Goal: Task Accomplishment & Management: Manage account settings

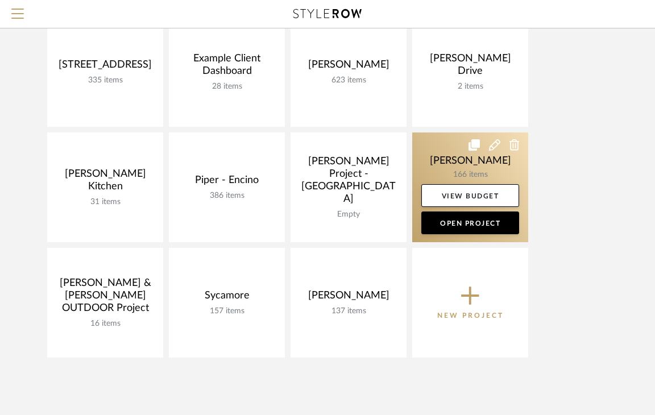
scroll to position [155, 0]
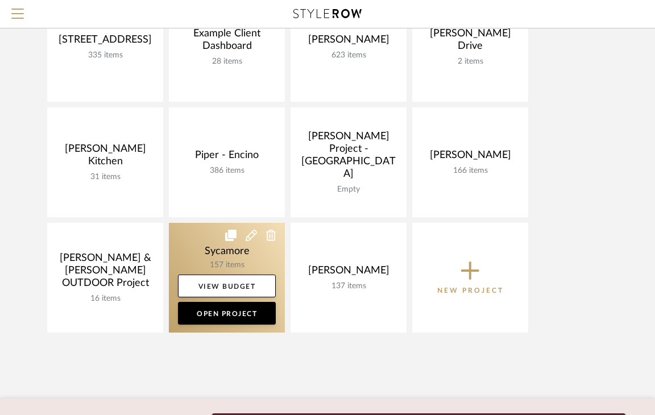
click at [218, 260] on link at bounding box center [227, 278] width 116 height 110
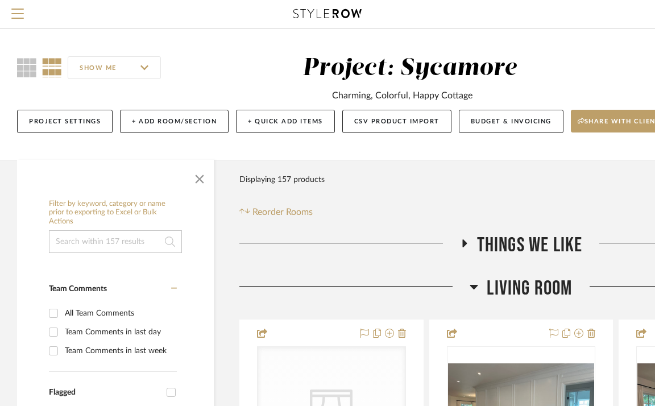
click at [117, 241] on input at bounding box center [115, 241] width 133 height 23
type input "hartm"
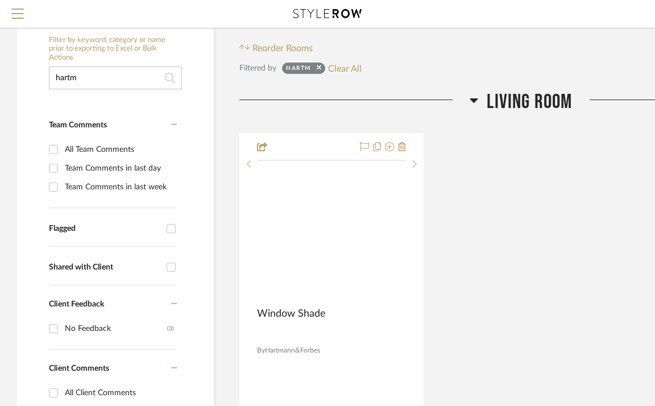
scroll to position [180, 0]
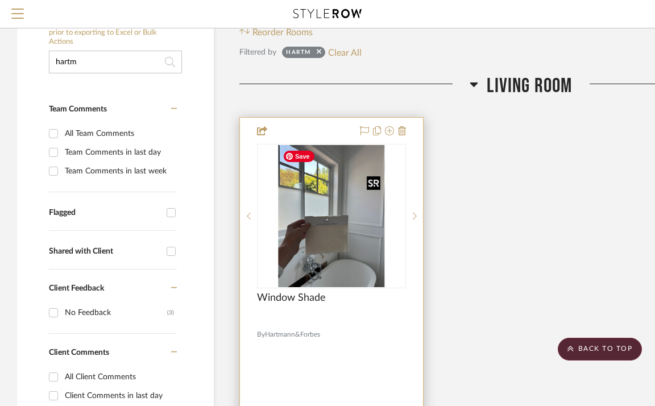
click at [319, 219] on img "0" at bounding box center [331, 216] width 107 height 142
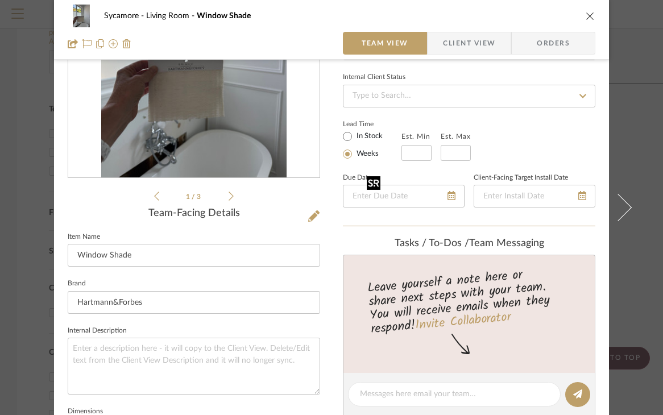
scroll to position [368, 0]
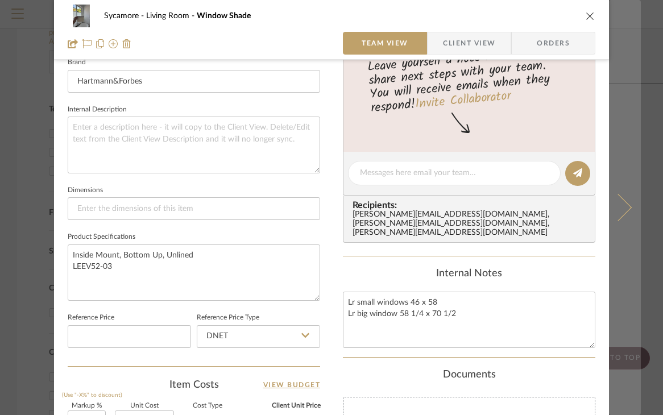
click at [618, 197] on button at bounding box center [625, 207] width 32 height 415
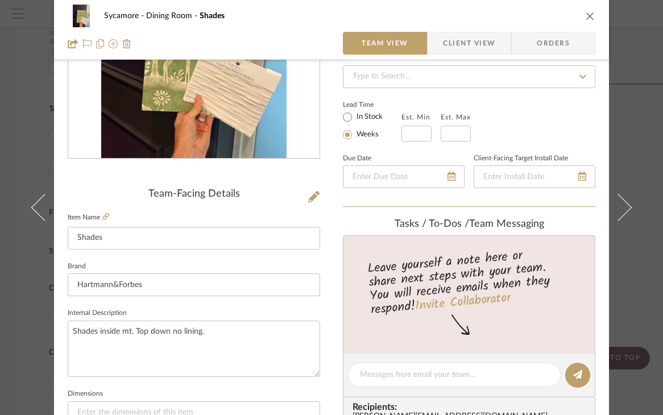
scroll to position [286, 0]
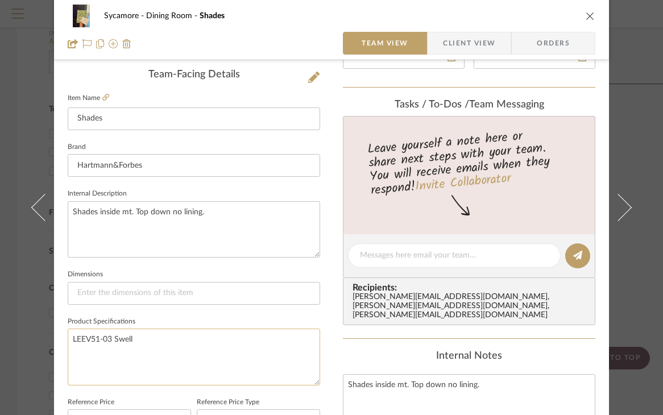
click at [133, 346] on textarea "LEEV51-03 Swell" at bounding box center [194, 357] width 252 height 56
drag, startPoint x: 143, startPoint y: 335, endPoint x: 60, endPoint y: 331, distance: 83.1
click at [60, 331] on div "Sycamore Dining Room Shades Team View Client View Orders Team-Facing Details It…" at bounding box center [331, 248] width 555 height 1050
click at [585, 13] on icon "close" at bounding box center [589, 15] width 9 height 9
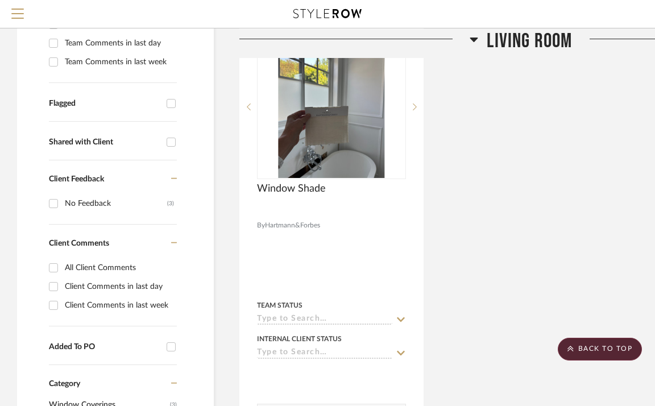
scroll to position [293, 0]
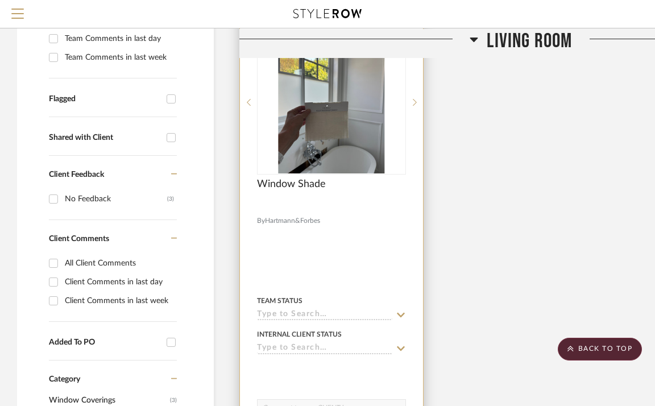
click at [314, 311] on input at bounding box center [324, 315] width 135 height 11
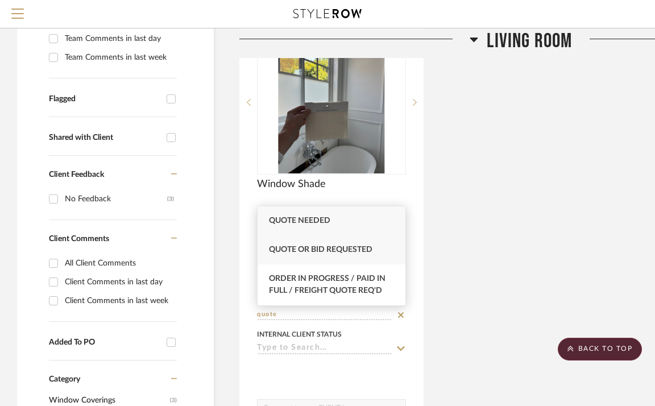
type input "quote"
click at [325, 246] on span "Quote or Bid Requested" at bounding box center [320, 250] width 103 height 8
type input "[DATE]"
type input "Quote or Bid Requested"
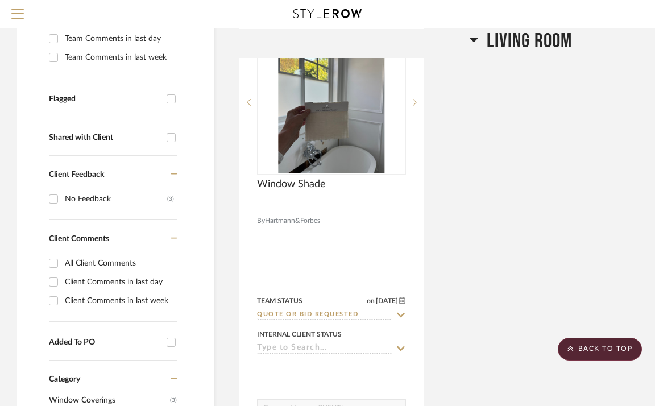
click at [513, 44] on span "Living Room" at bounding box center [529, 40] width 85 height 24
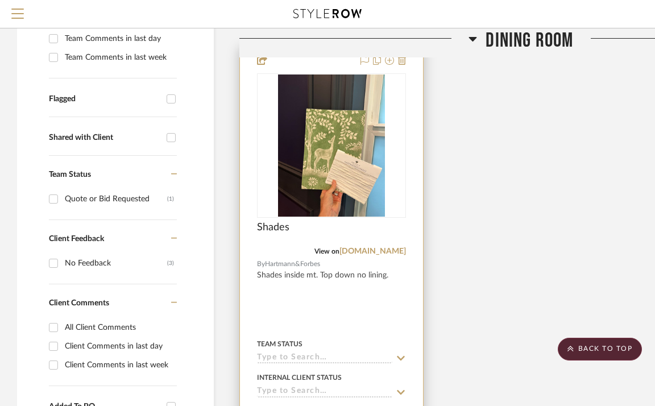
click at [292, 357] on input at bounding box center [324, 358] width 135 height 11
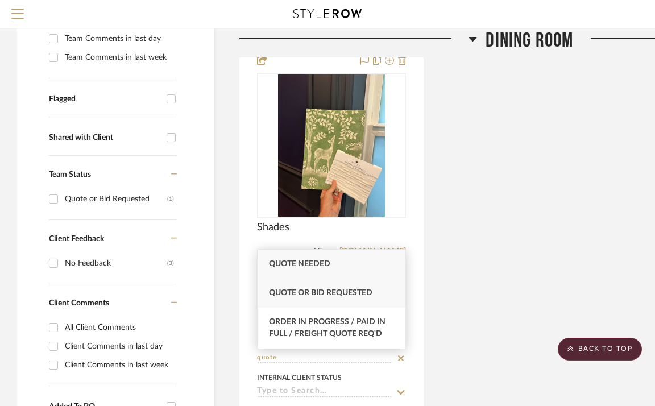
type input "quote"
click at [311, 296] on span "Quote or Bid Requested" at bounding box center [320, 293] width 103 height 8
type input "[DATE]"
type input "Quote or Bid Requested"
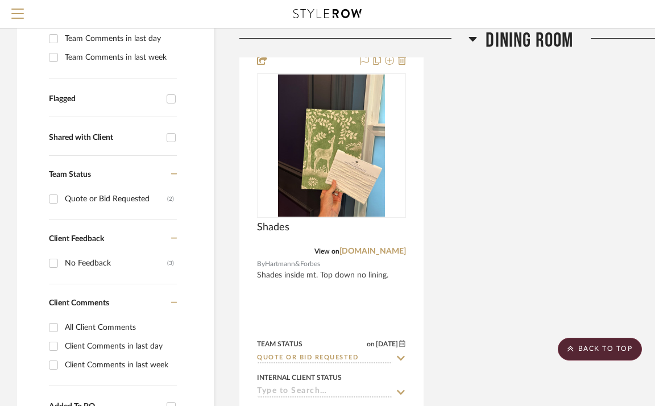
click at [533, 39] on span "Dining Room" at bounding box center [529, 40] width 88 height 24
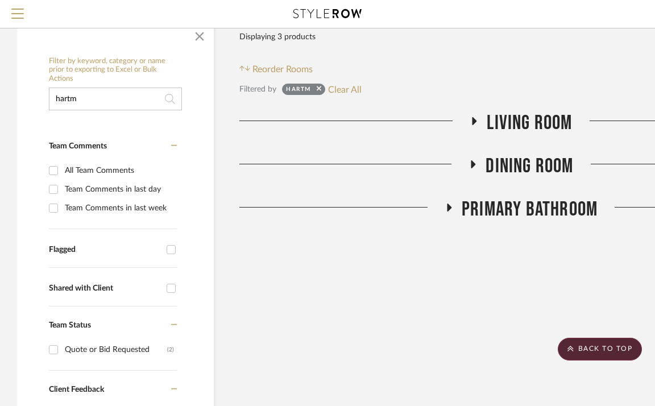
scroll to position [142, 0]
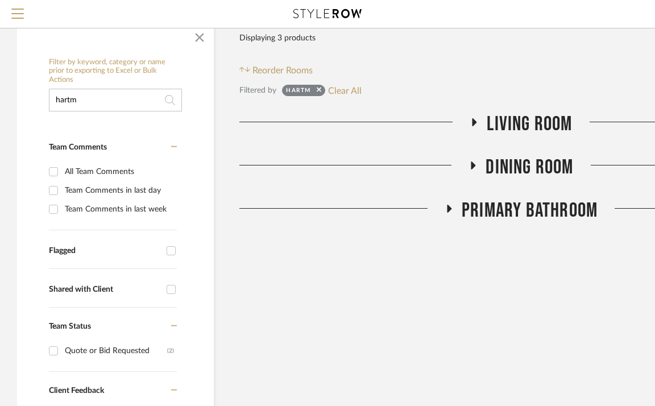
click at [489, 213] on span "Primary Bathroom" at bounding box center [530, 210] width 136 height 24
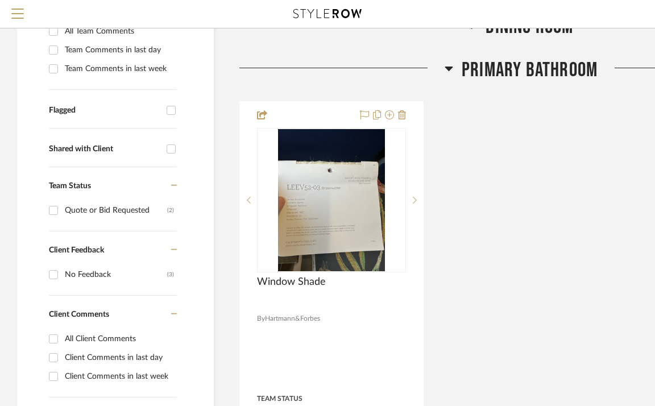
scroll to position [288, 0]
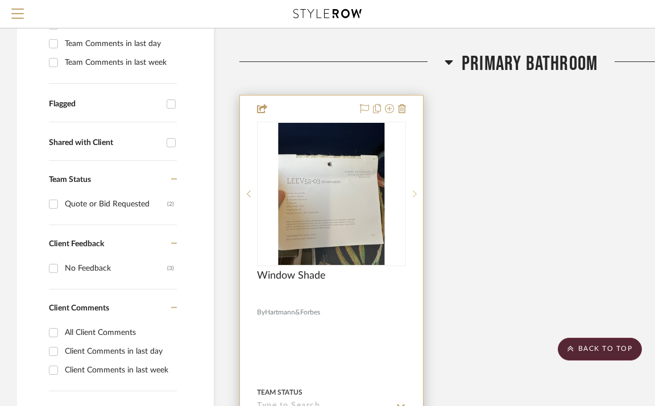
click at [410, 196] on sr-next-btn at bounding box center [414, 194] width 17 height 8
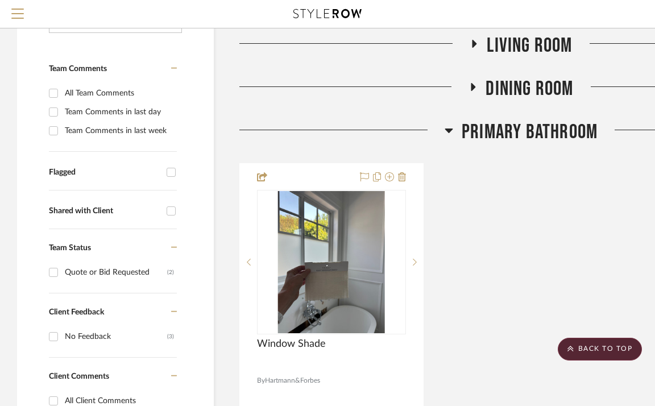
scroll to position [185, 0]
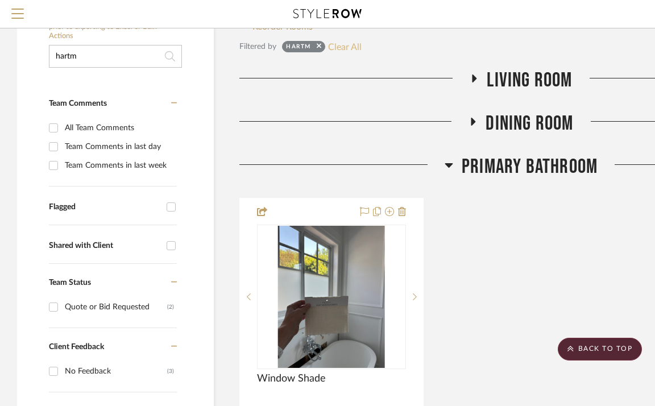
click at [351, 51] on button "Clear All" at bounding box center [345, 46] width 34 height 15
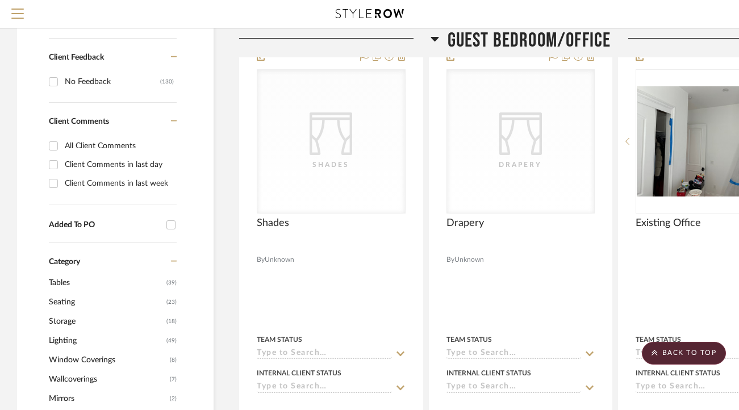
scroll to position [503, 0]
